Goal: Information Seeking & Learning: Understand process/instructions

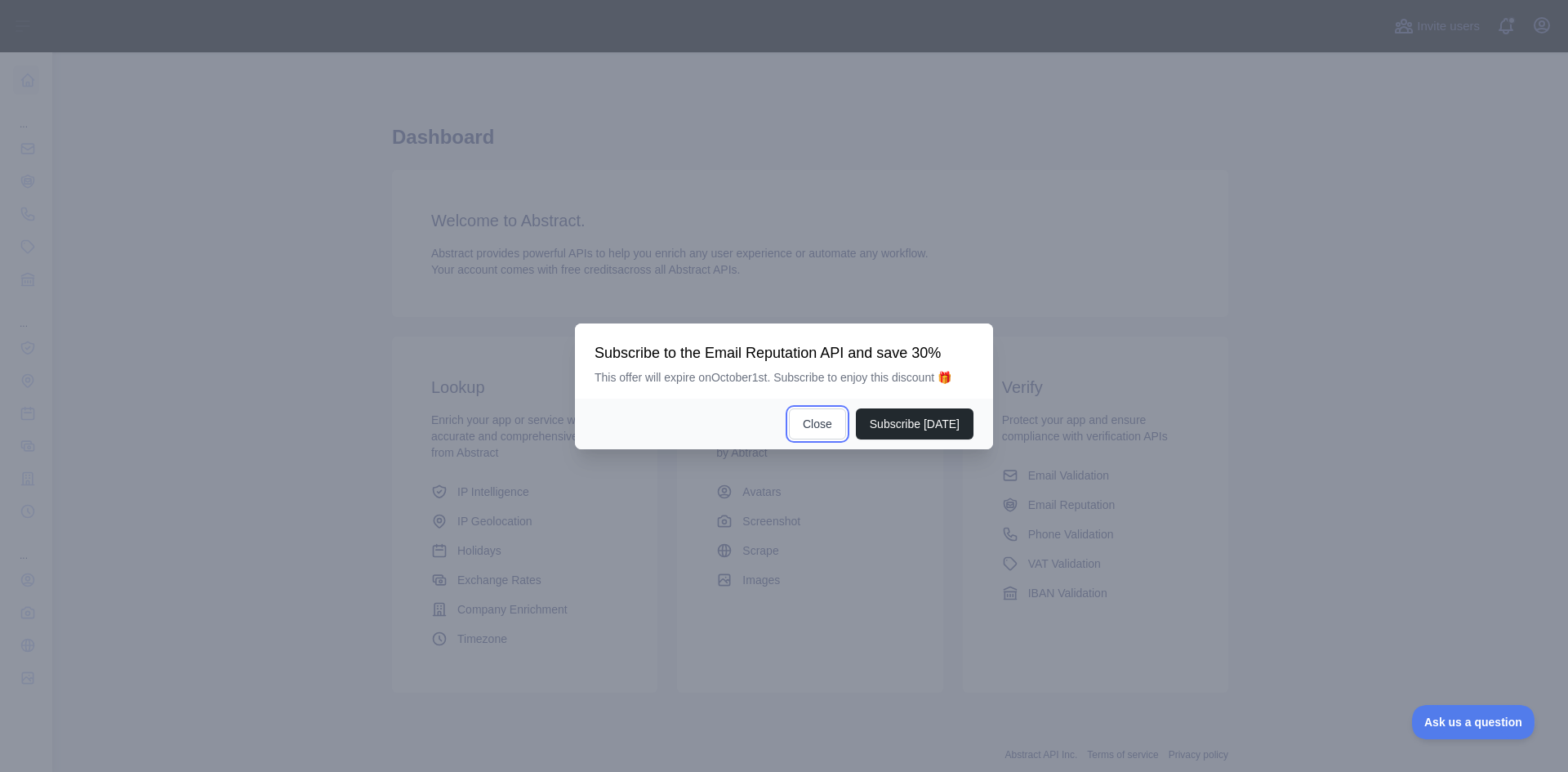
click at [844, 422] on button "Close" at bounding box center [817, 424] width 57 height 31
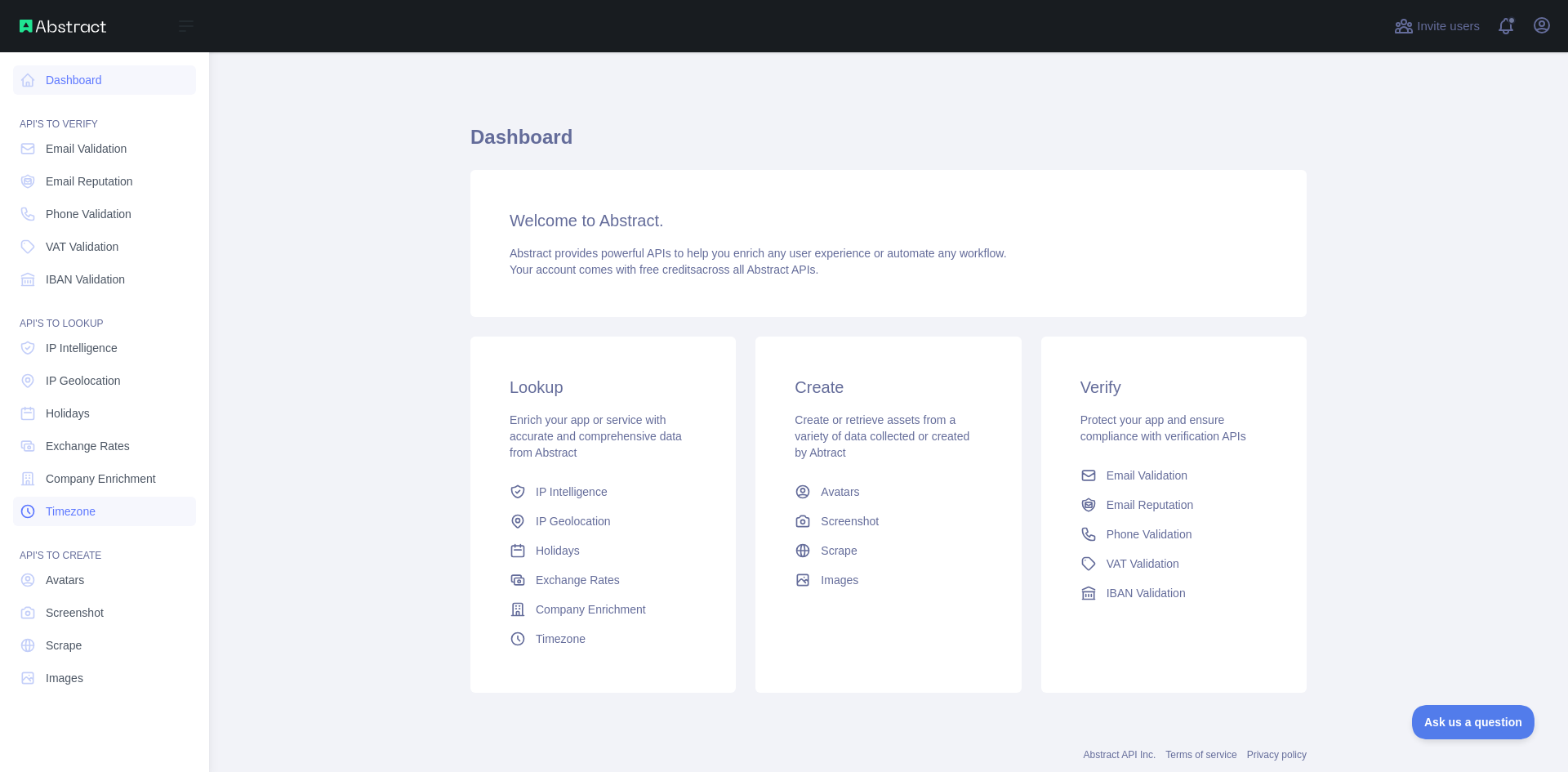
click at [58, 515] on span "Timezone" at bounding box center [70, 511] width 50 height 17
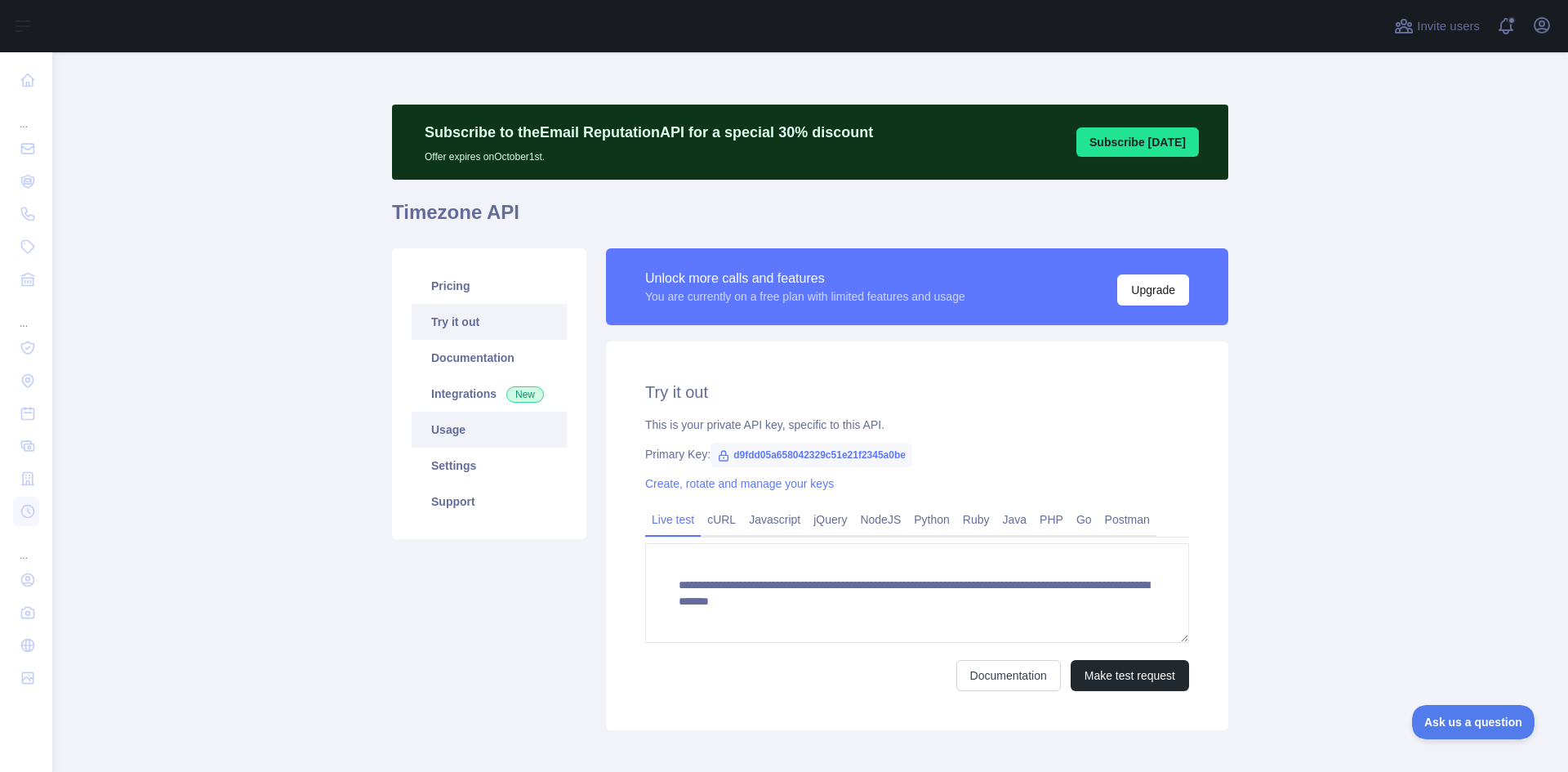
click at [427, 429] on link "Usage" at bounding box center [490, 429] width 155 height 36
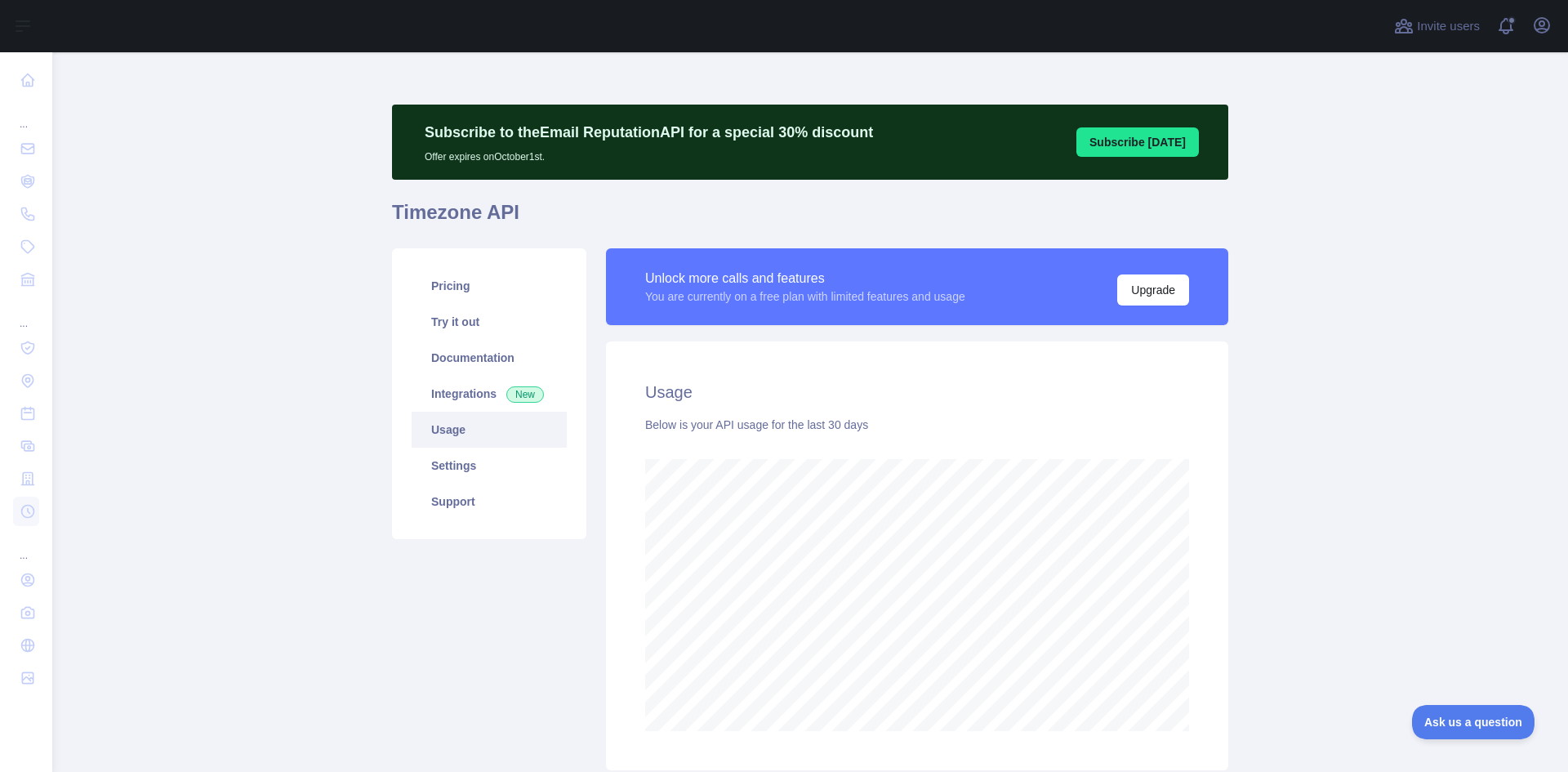
scroll to position [720, 1503]
click at [348, 382] on main "Subscribe to the Email Reputation API for a special 30 % discount Offer expires…" at bounding box center [810, 412] width 1516 height 720
click at [442, 323] on link "Try it out" at bounding box center [490, 321] width 155 height 36
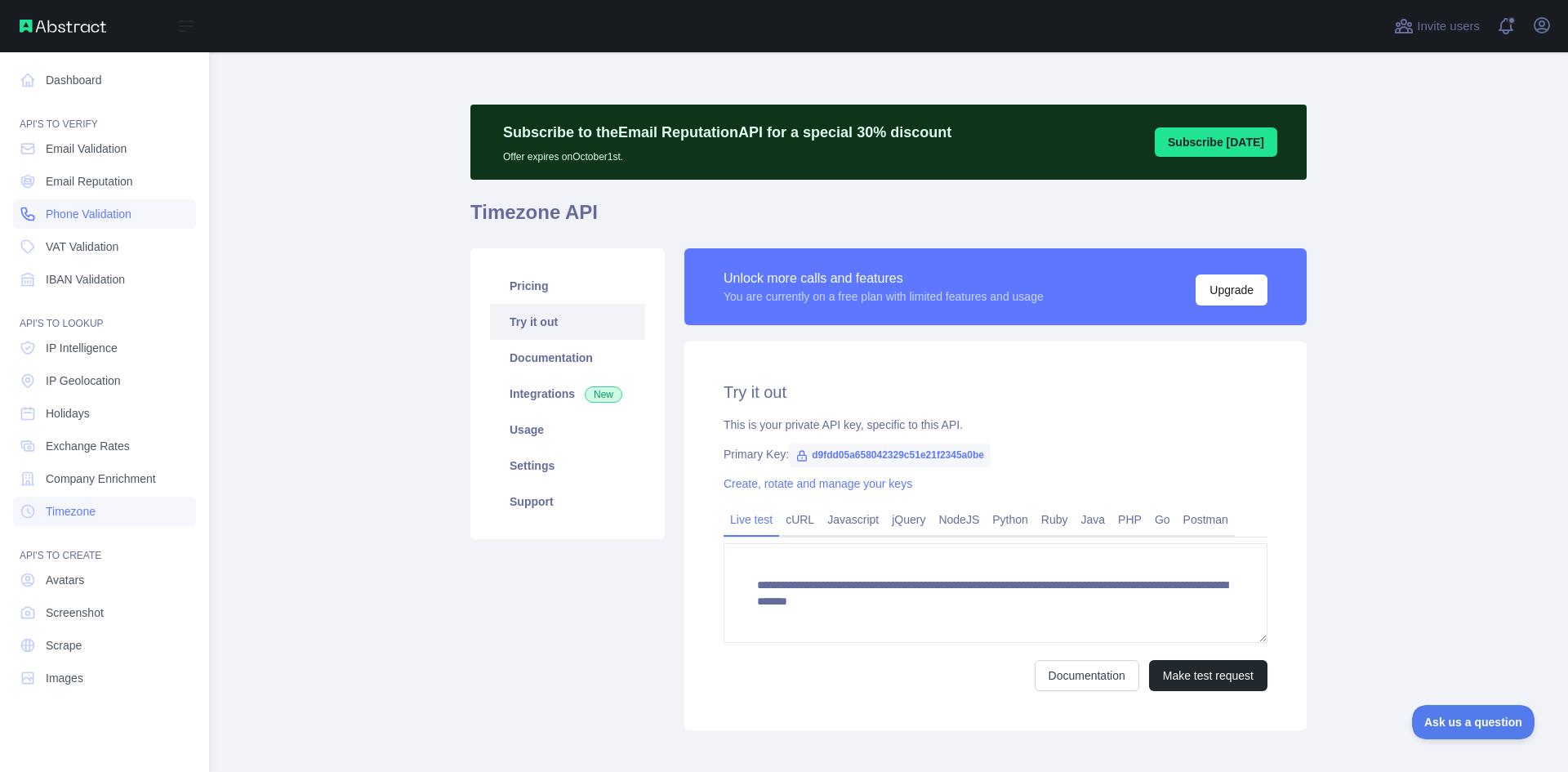
click at [62, 220] on span "Phone Validation" at bounding box center [88, 214] width 86 height 17
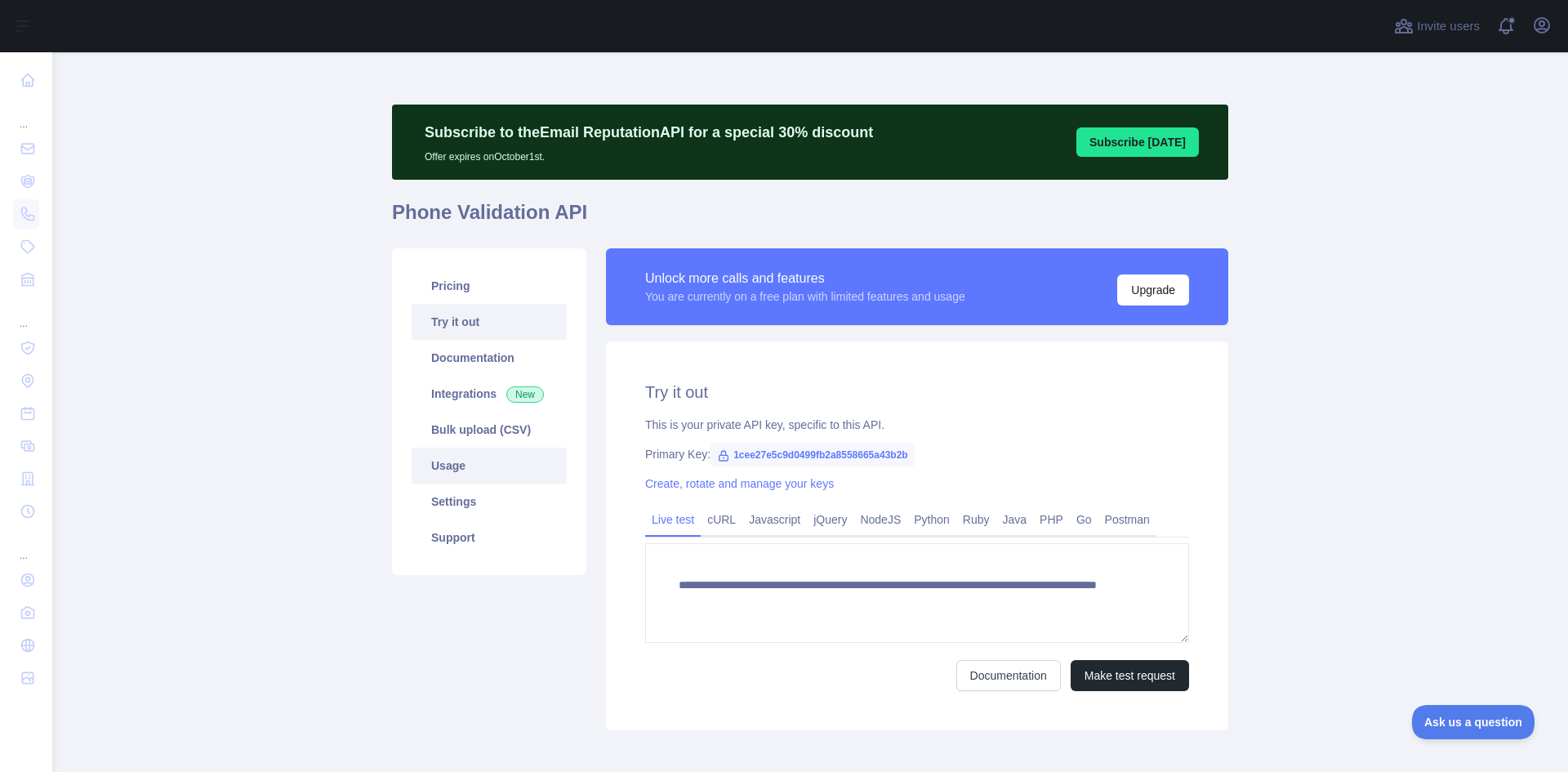
click at [433, 469] on link "Usage" at bounding box center [490, 465] width 155 height 36
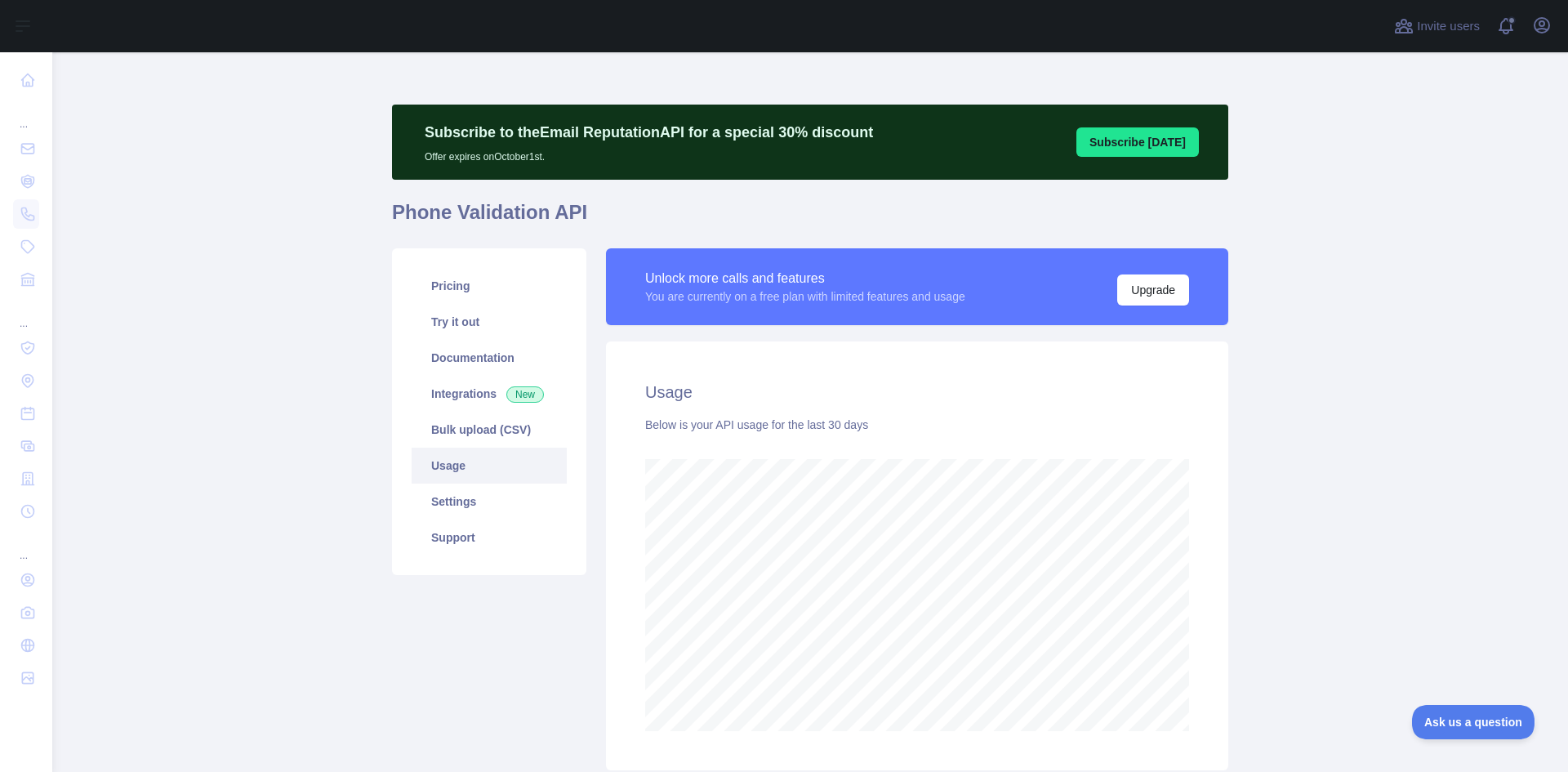
scroll to position [720, 1503]
click at [442, 322] on link "Try it out" at bounding box center [490, 321] width 155 height 36
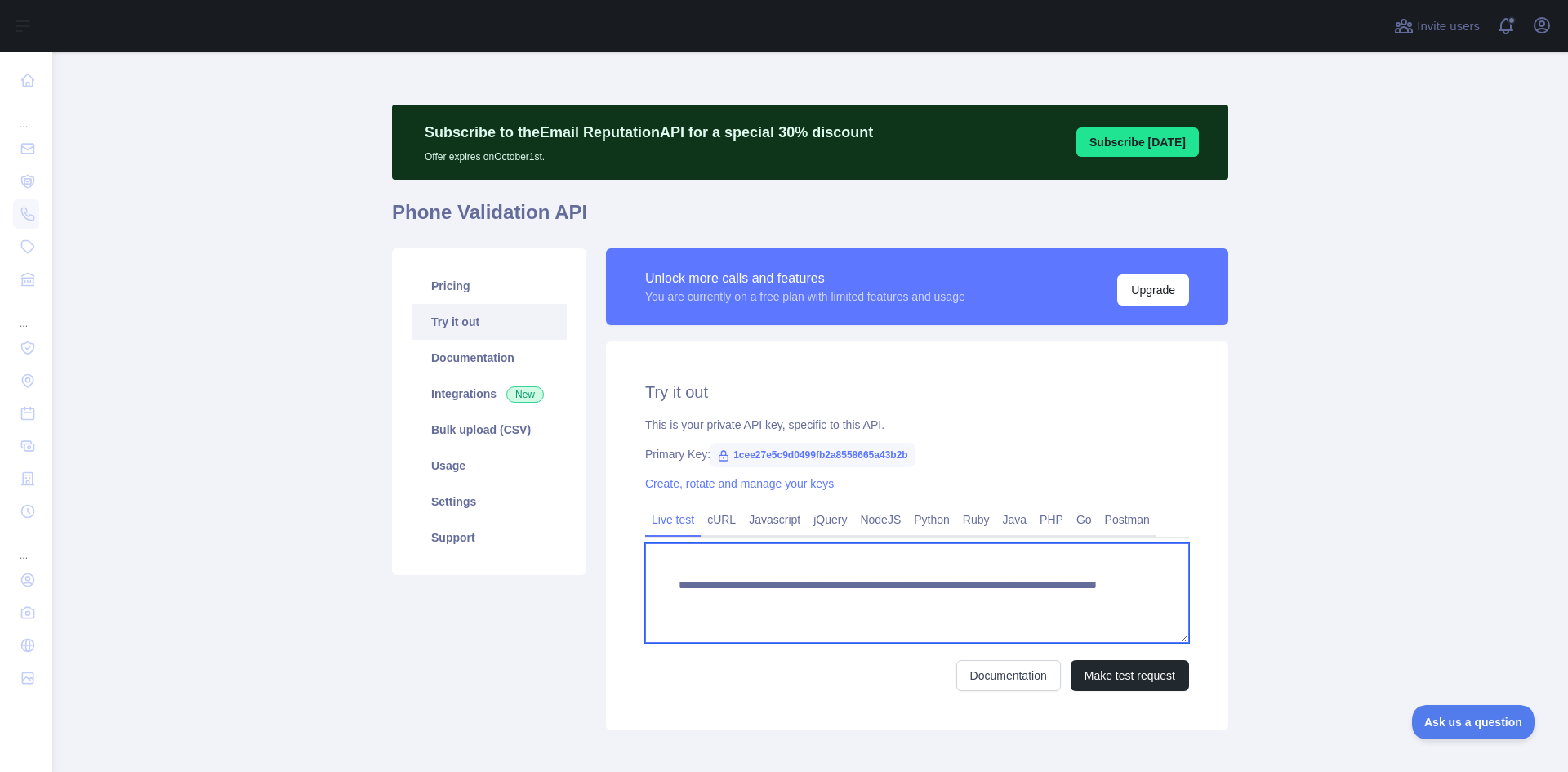
drag, startPoint x: 672, startPoint y: 586, endPoint x: 1059, endPoint y: 598, distance: 387.2
click at [1059, 598] on textarea "**********" at bounding box center [917, 593] width 544 height 100
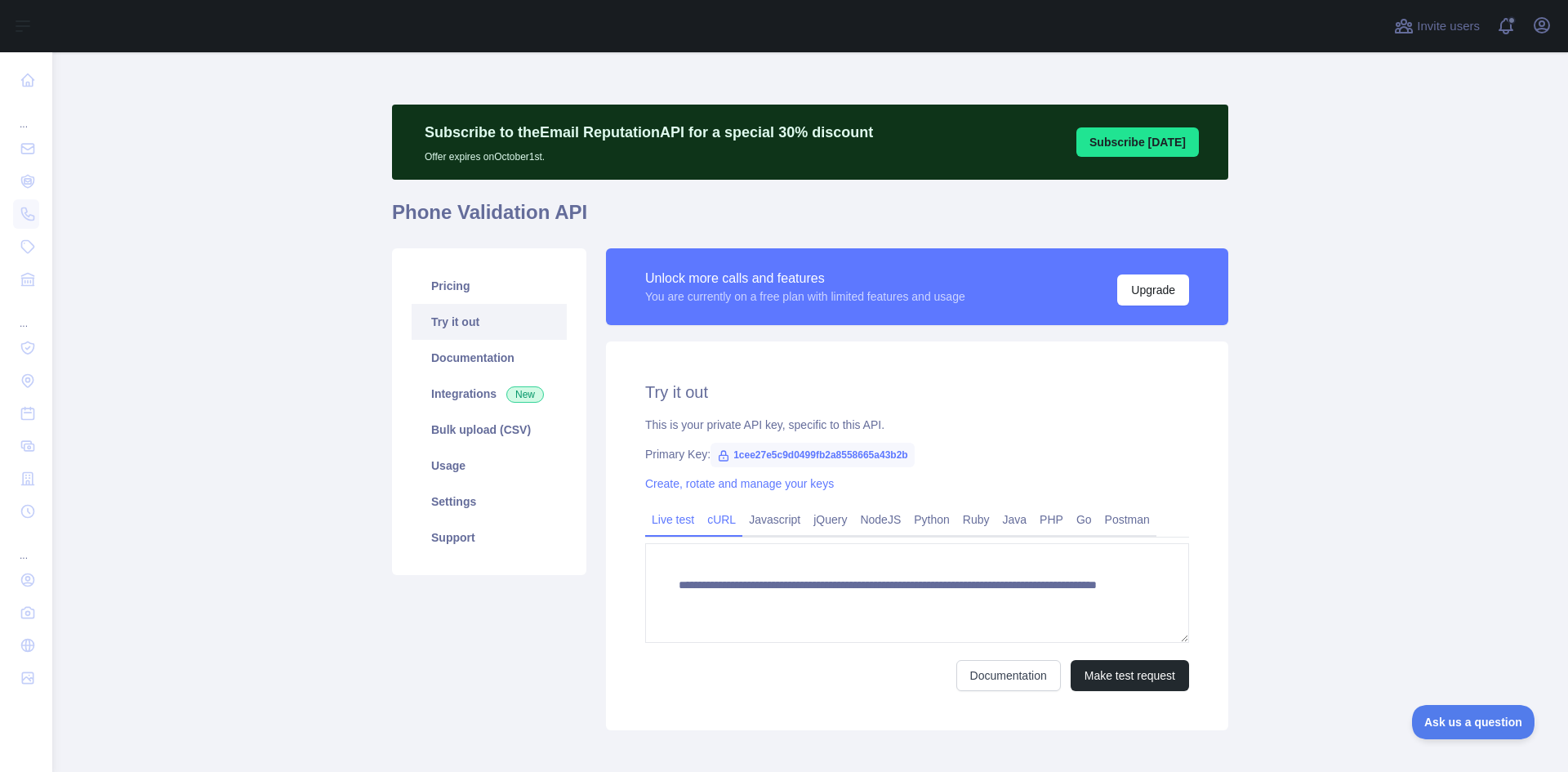
click at [709, 525] on link "cURL" at bounding box center [721, 520] width 41 height 26
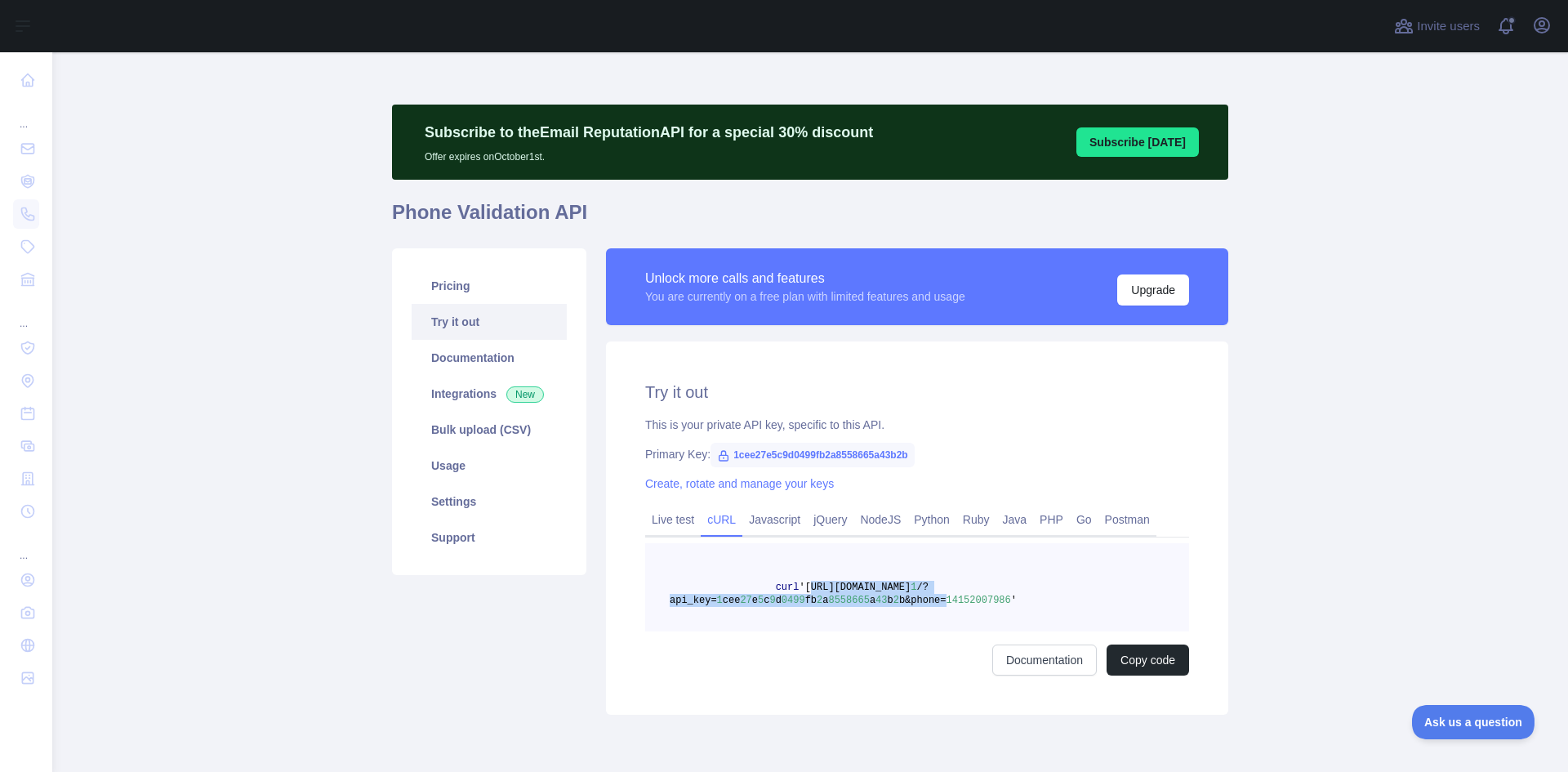
drag, startPoint x: 792, startPoint y: 587, endPoint x: 917, endPoint y: 603, distance: 126.0
click at [917, 603] on span "curl '[URL][DOMAIN_NAME] 1 /?api_key= 1 cee 27 e 5 c 9 d 0499 fb 2 a [PHONE_NUM…" at bounding box center [844, 594] width 347 height 25
copy span "[URL][DOMAIN_NAME] 1 /?api_key= 1 cee 27 e 5 c 9 d 0499 fb 2 a [PHONE_NUMBER] a…"
click at [287, 415] on main "Subscribe to the Email Reputation API for a special 30 % discount Offer expires…" at bounding box center [810, 412] width 1516 height 720
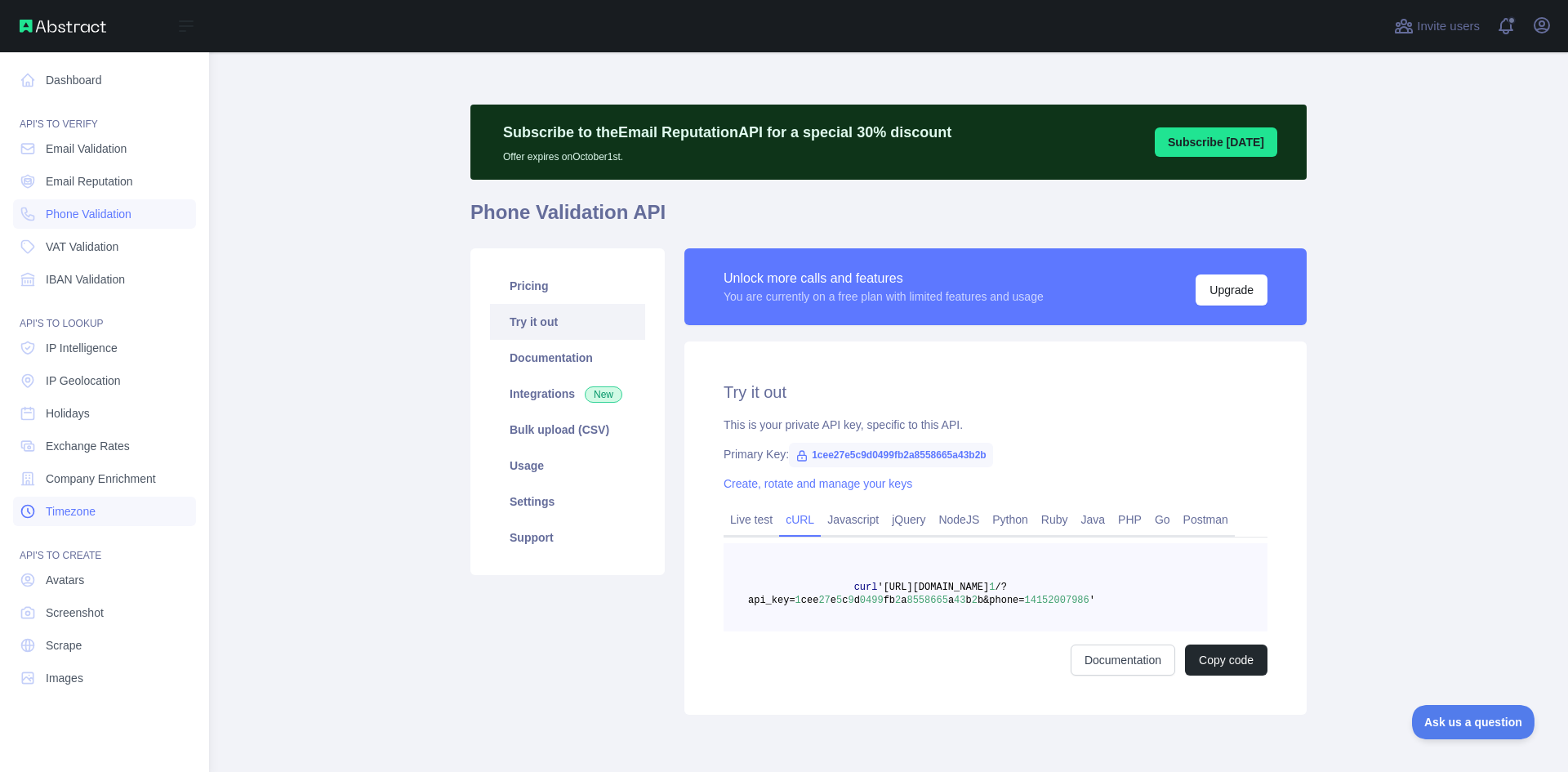
click at [66, 514] on span "Timezone" at bounding box center [70, 511] width 50 height 17
